Goal: Find specific page/section: Find specific page/section

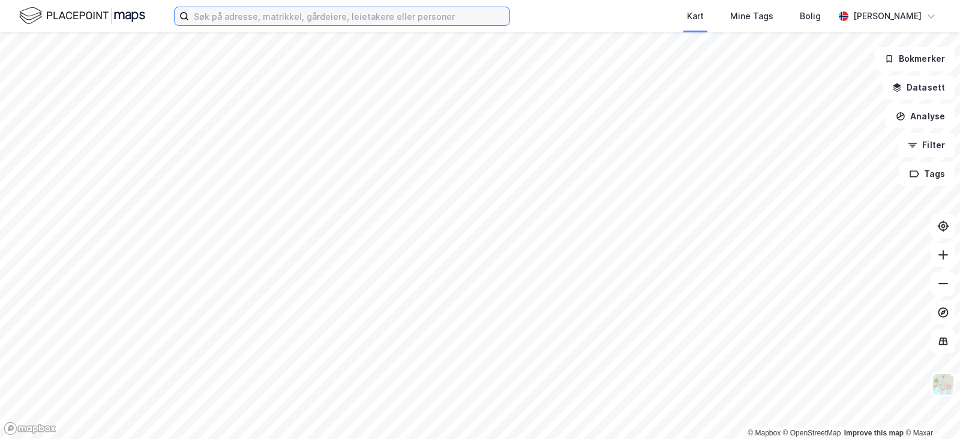
click at [288, 19] on input at bounding box center [349, 16] width 320 height 18
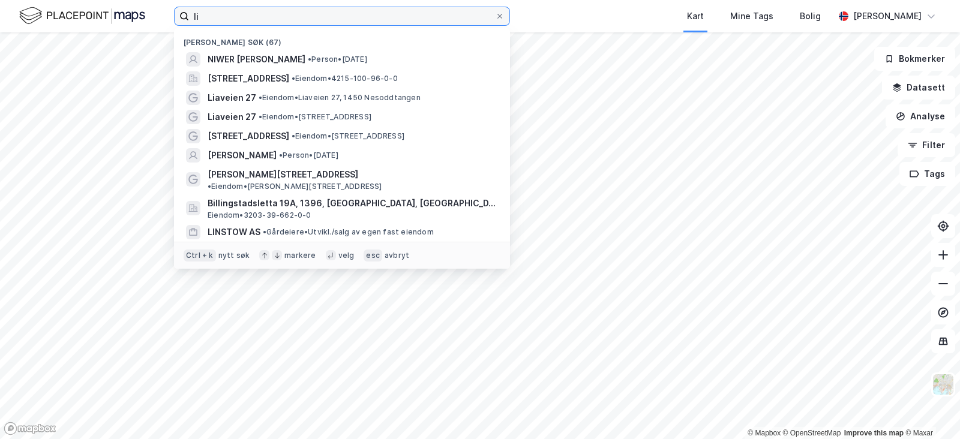
type input "l"
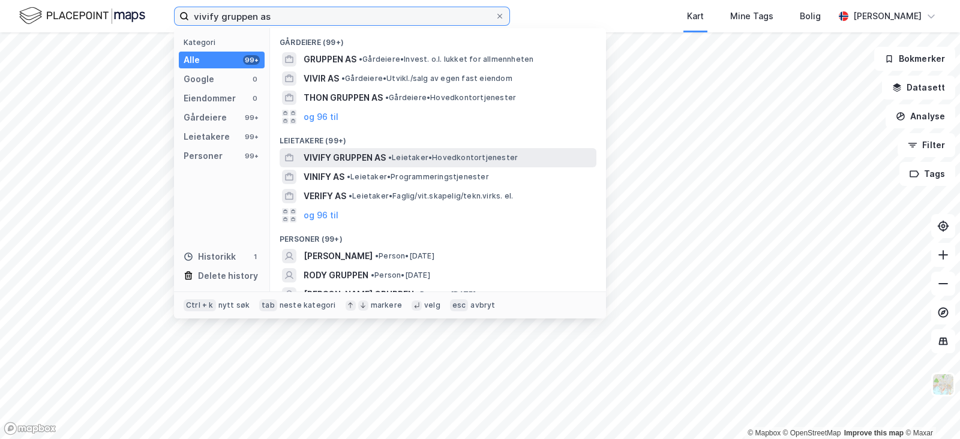
type input "vivify gruppen as"
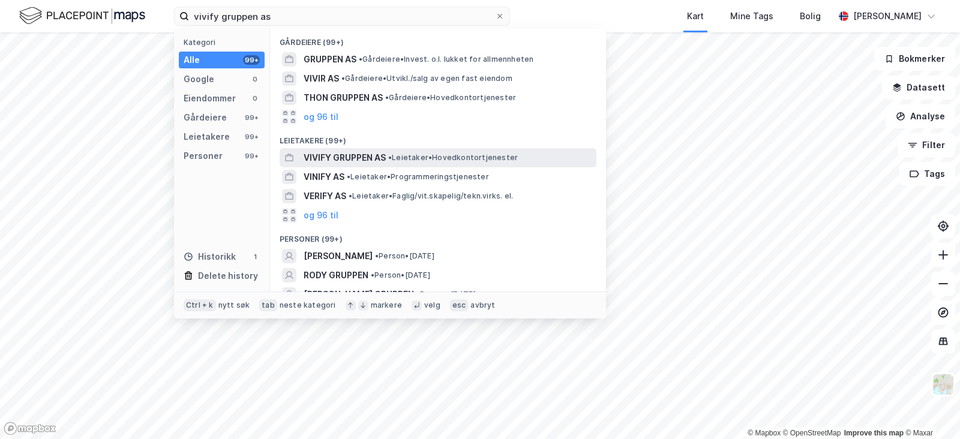
click at [362, 158] on span "VIVIFY GRUPPEN AS" at bounding box center [345, 158] width 82 height 14
